Goal: Task Accomplishment & Management: Manage account settings

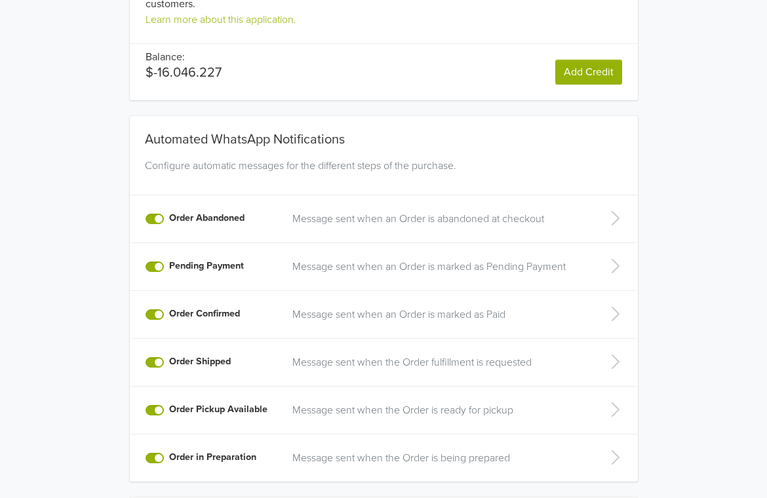
scroll to position [395, 0]
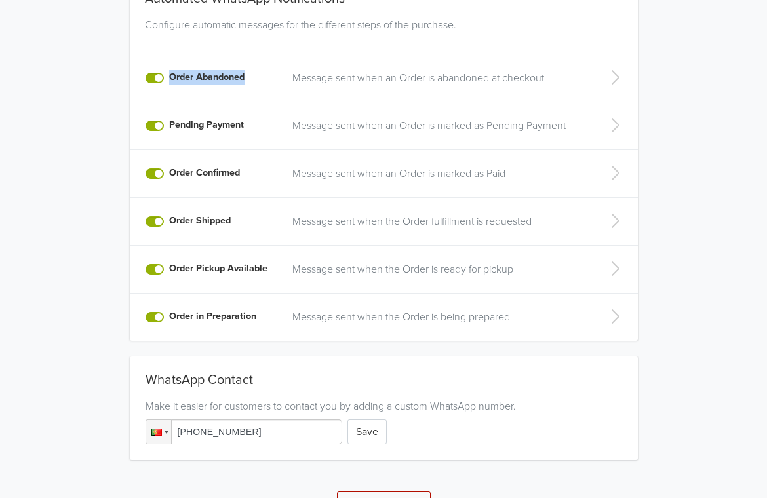
drag, startPoint x: 166, startPoint y: 81, endPoint x: 245, endPoint y: 81, distance: 78.7
click at [245, 81] on div "Order Abandoned" at bounding box center [212, 78] width 132 height 16
copy label "Order Abandoned"
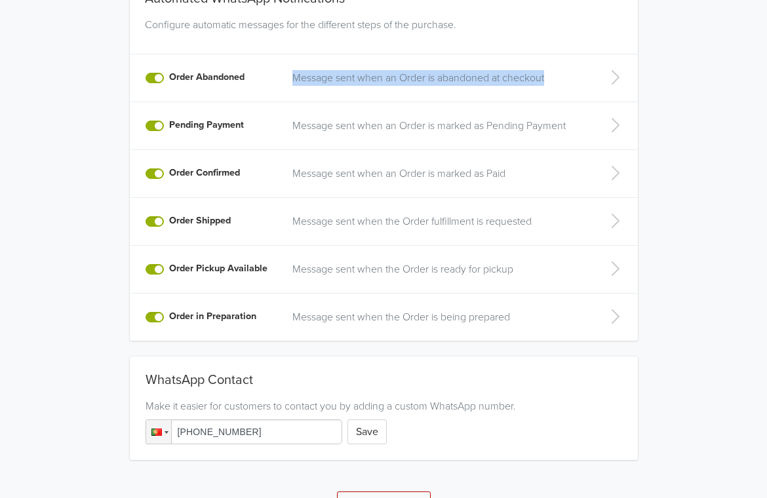
copy p "Message sent when an Order is abandoned at checkout"
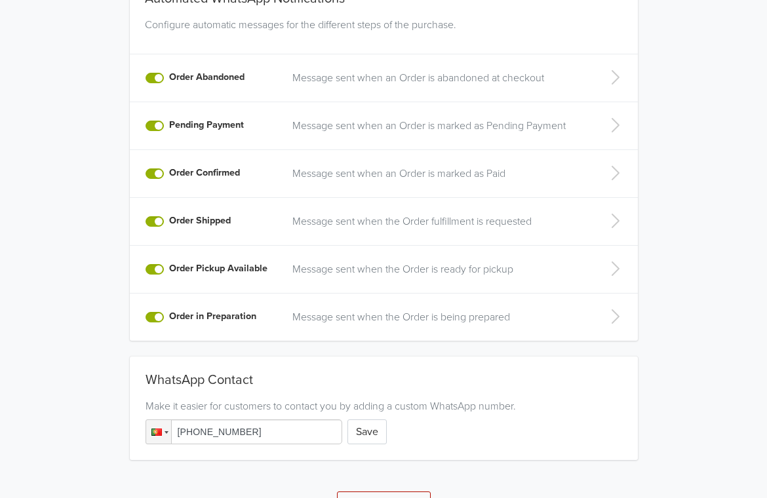
click at [212, 127] on label "Pending Payment" at bounding box center [206, 125] width 75 height 14
click at [0, 0] on input "Pending Payment" at bounding box center [0, 0] width 0 height 0
drag, startPoint x: 169, startPoint y: 125, endPoint x: 245, endPoint y: 127, distance: 76.1
click at [245, 127] on div "Pending Payment" at bounding box center [212, 126] width 132 height 16
copy label "Pending Payment"
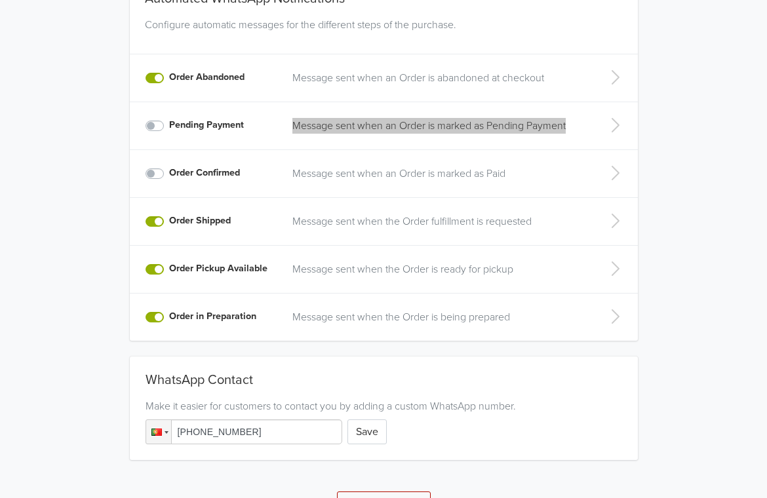
copy p "Message sent when an Order is marked as Pending Payment"
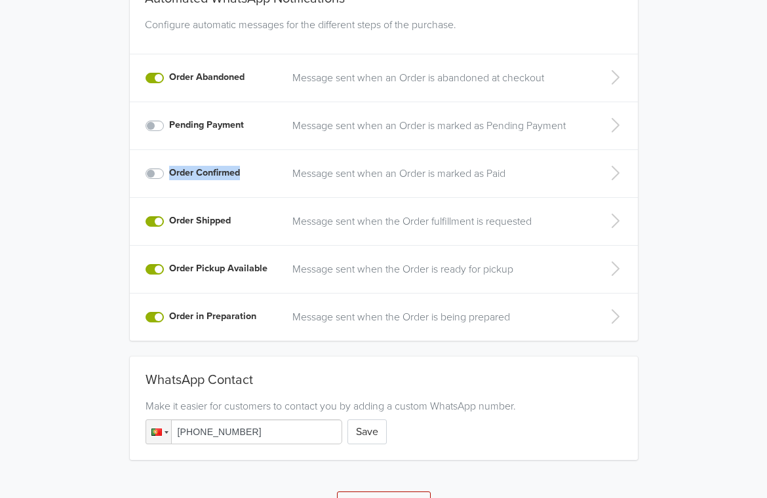
drag, startPoint x: 169, startPoint y: 174, endPoint x: 244, endPoint y: 173, distance: 74.8
click at [244, 173] on div "Order Confirmed" at bounding box center [212, 174] width 132 height 16
copy label "Order Confirmed"
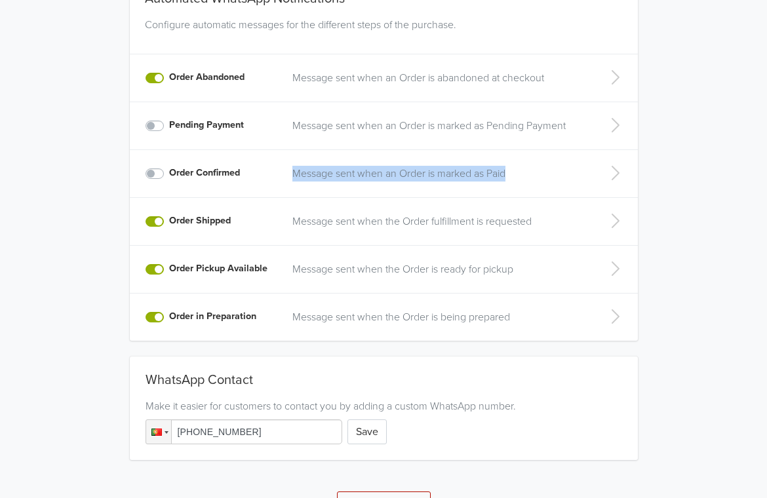
copy p "Message sent when an Order is marked as Paid"
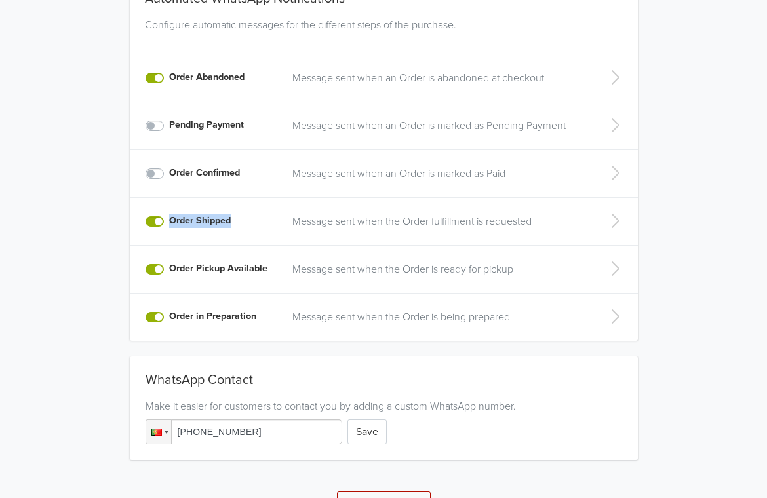
drag, startPoint x: 170, startPoint y: 224, endPoint x: 234, endPoint y: 225, distance: 64.3
click at [234, 225] on div "Order Shipped" at bounding box center [212, 222] width 132 height 16
copy label "Order Shipped"
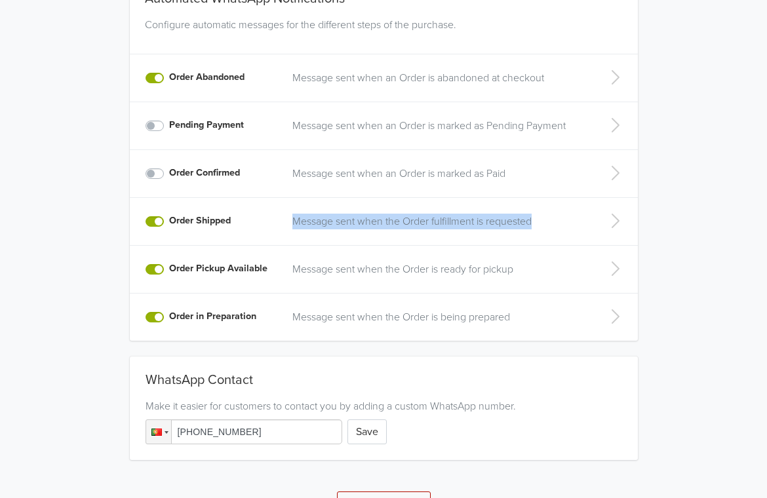
copy p "Message sent when the Order fulfillment is requested"
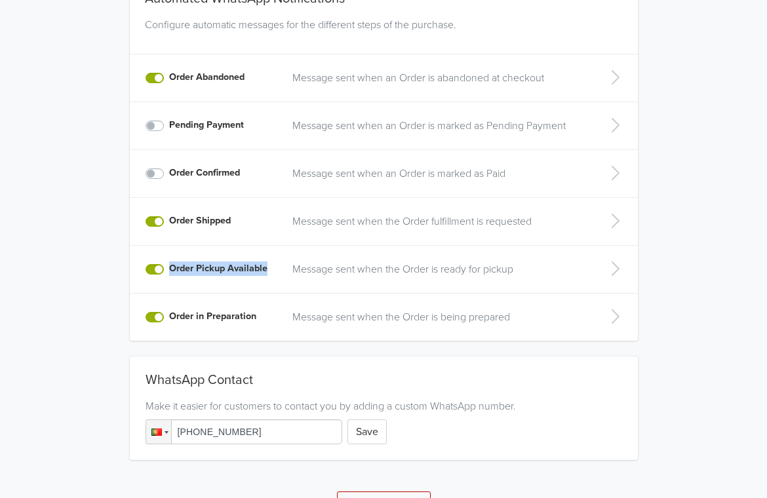
drag, startPoint x: 266, startPoint y: 270, endPoint x: 169, endPoint y: 273, distance: 97.1
click at [169, 273] on label "Order Pickup Available" at bounding box center [218, 269] width 98 height 14
copy label "Order Pickup Available"
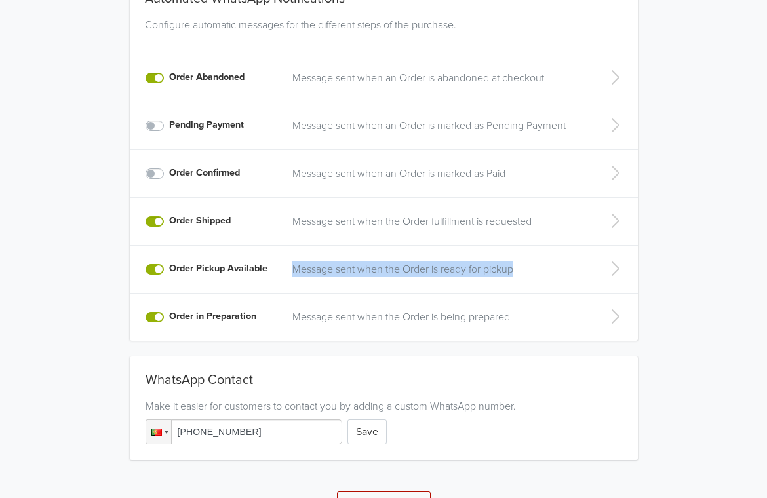
copy p "Message sent when the Order is ready for pickup"
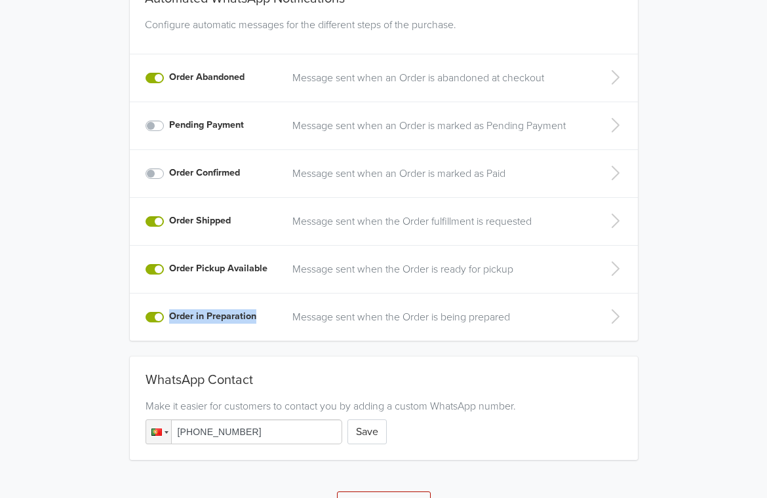
drag, startPoint x: 167, startPoint y: 315, endPoint x: 269, endPoint y: 317, distance: 101.7
click at [269, 317] on div "Order in Preparation" at bounding box center [212, 318] width 132 height 16
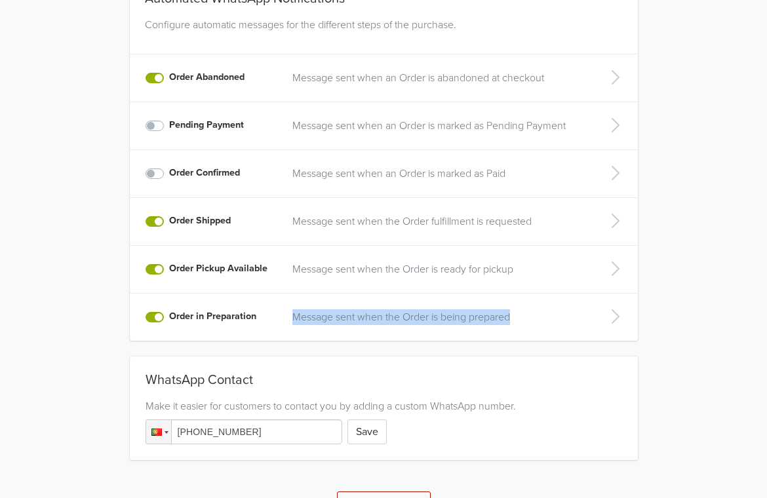
scroll to position [0, 0]
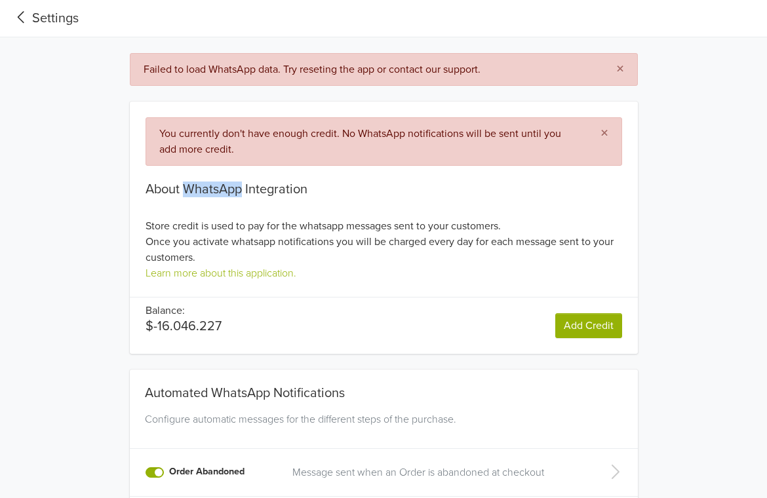
drag, startPoint x: 192, startPoint y: 190, endPoint x: 241, endPoint y: 193, distance: 50.0
click at [241, 193] on div "About WhatsApp Integration" at bounding box center [384, 190] width 477 height 16
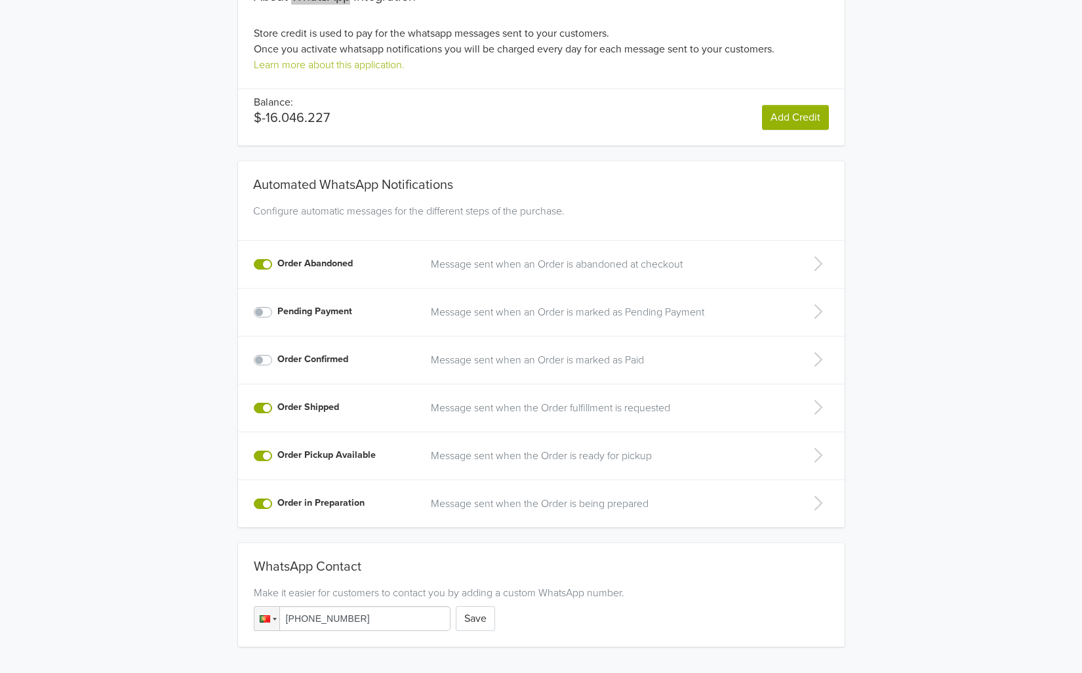
scroll to position [217, 0]
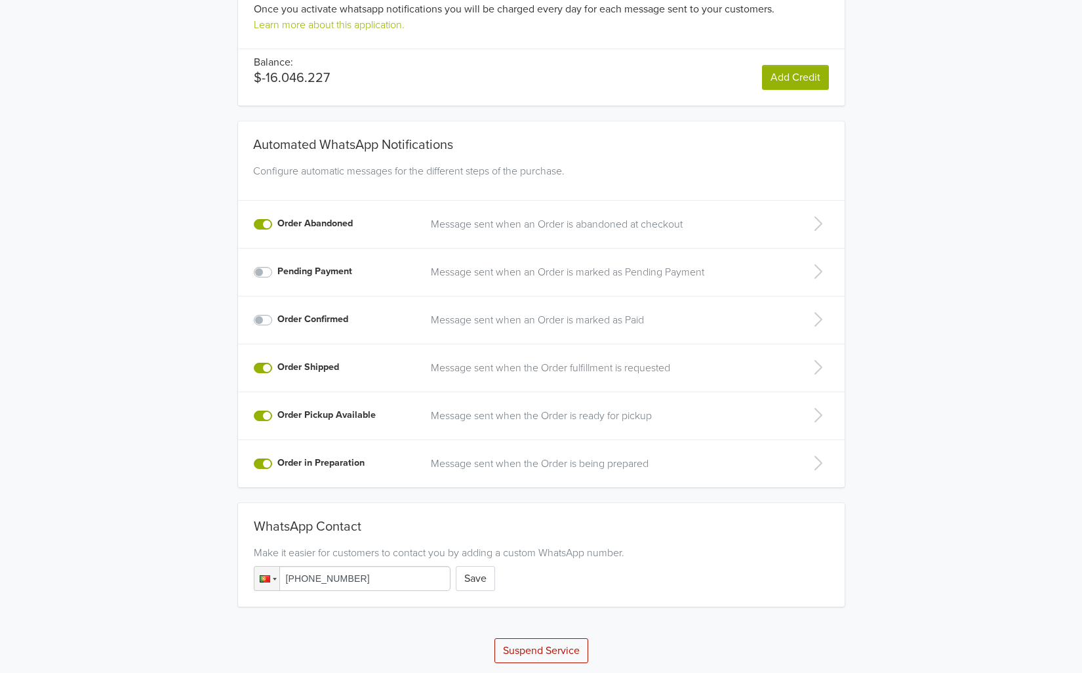
click at [277, 270] on label "Pending Payment" at bounding box center [314, 271] width 75 height 14
click at [0, 0] on input "Pending Payment" at bounding box center [0, 0] width 0 height 0
click at [277, 322] on label "Order Confirmed" at bounding box center [312, 319] width 71 height 14
click at [0, 0] on input "Order Confirmed" at bounding box center [0, 0] width 0 height 0
click at [277, 323] on label "Order Confirmed" at bounding box center [312, 319] width 71 height 14
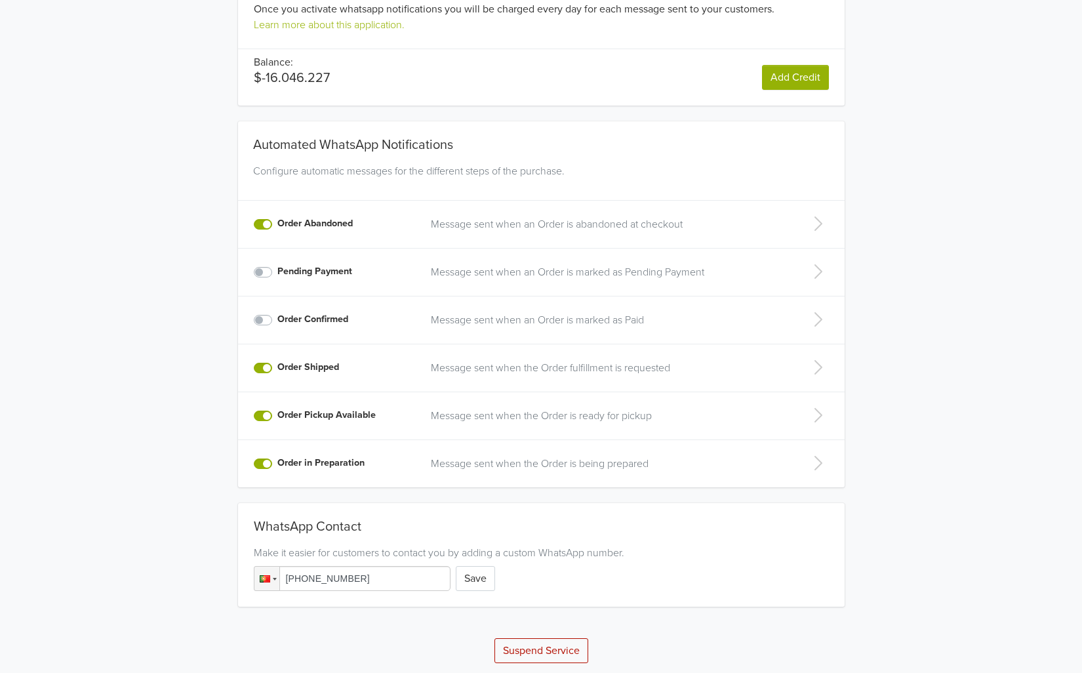
click at [0, 0] on input "Order Confirmed" at bounding box center [0, 0] width 0 height 0
